Goal: Navigation & Orientation: Understand site structure

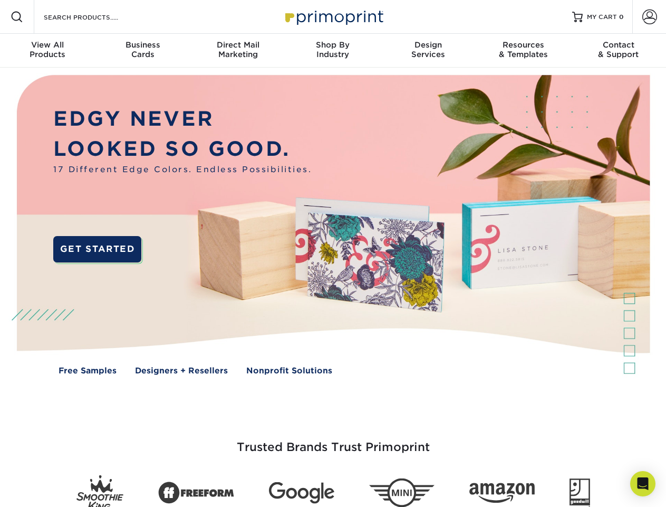
click at [333, 253] on img at bounding box center [333, 233] width 660 height 330
click at [17, 17] on span at bounding box center [17, 17] width 13 height 13
click at [650, 17] on span at bounding box center [650, 16] width 15 height 15
click at [47, 51] on div "View All Products" at bounding box center [47, 49] width 95 height 19
click at [142, 51] on div "Business Cards" at bounding box center [142, 49] width 95 height 19
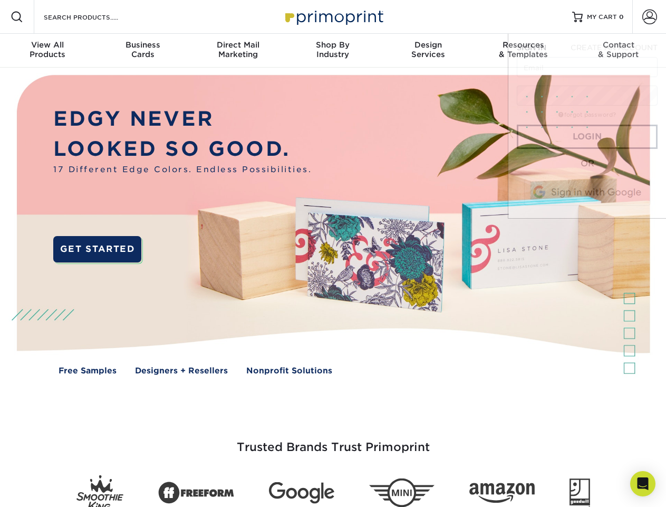
click at [238, 51] on div "Direct Mail Marketing" at bounding box center [237, 49] width 95 height 19
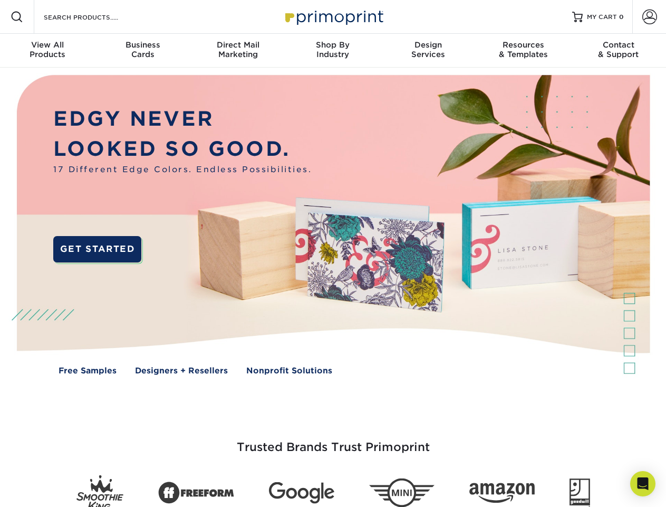
click at [333, 51] on div "Shop By Industry" at bounding box center [332, 49] width 95 height 19
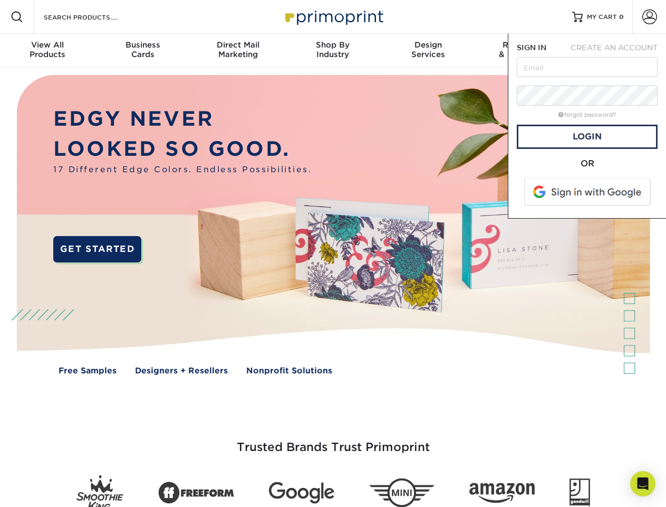
click at [428, 51] on div "Design Services" at bounding box center [428, 49] width 95 height 19
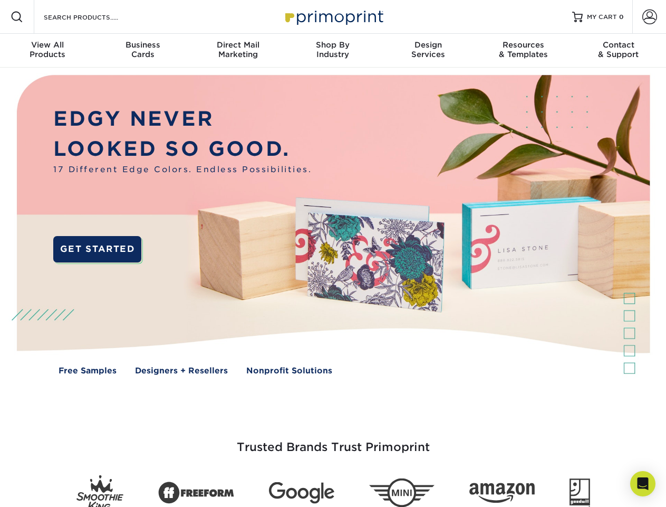
click at [523, 51] on span "SIGN IN" at bounding box center [532, 47] width 30 height 8
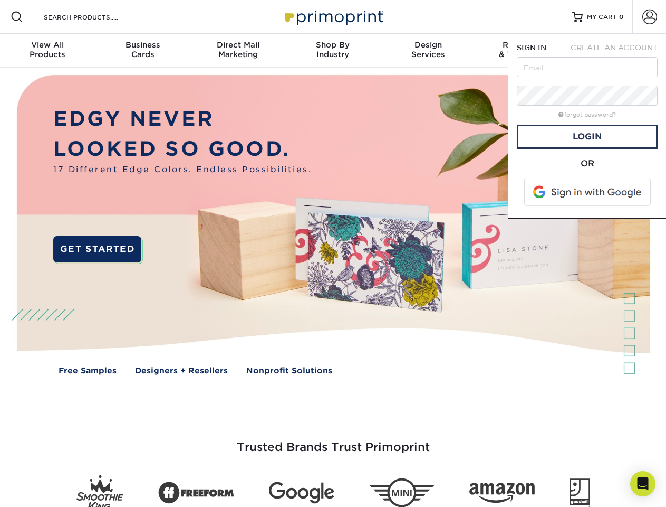
click at [619, 51] on span "CREATE AN ACCOUNT" at bounding box center [614, 47] width 87 height 8
